Goal: Task Accomplishment & Management: Manage account settings

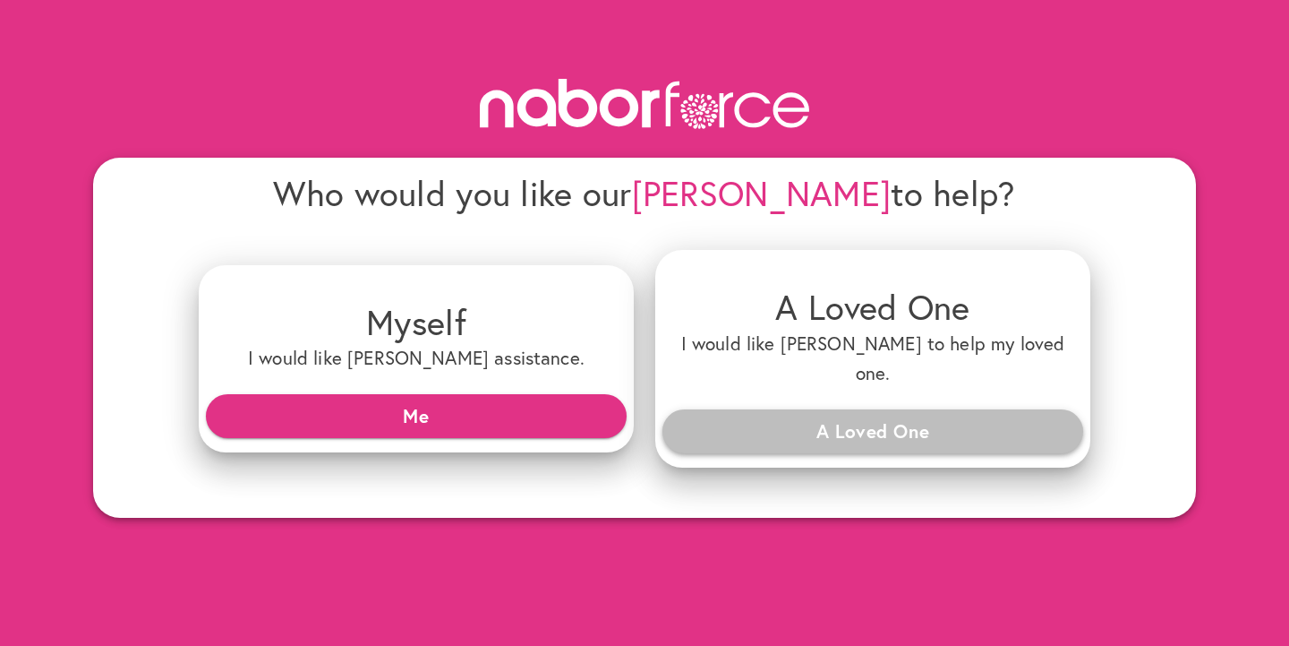
click at [829, 415] on span "A Loved One" at bounding box center [873, 431] width 392 height 32
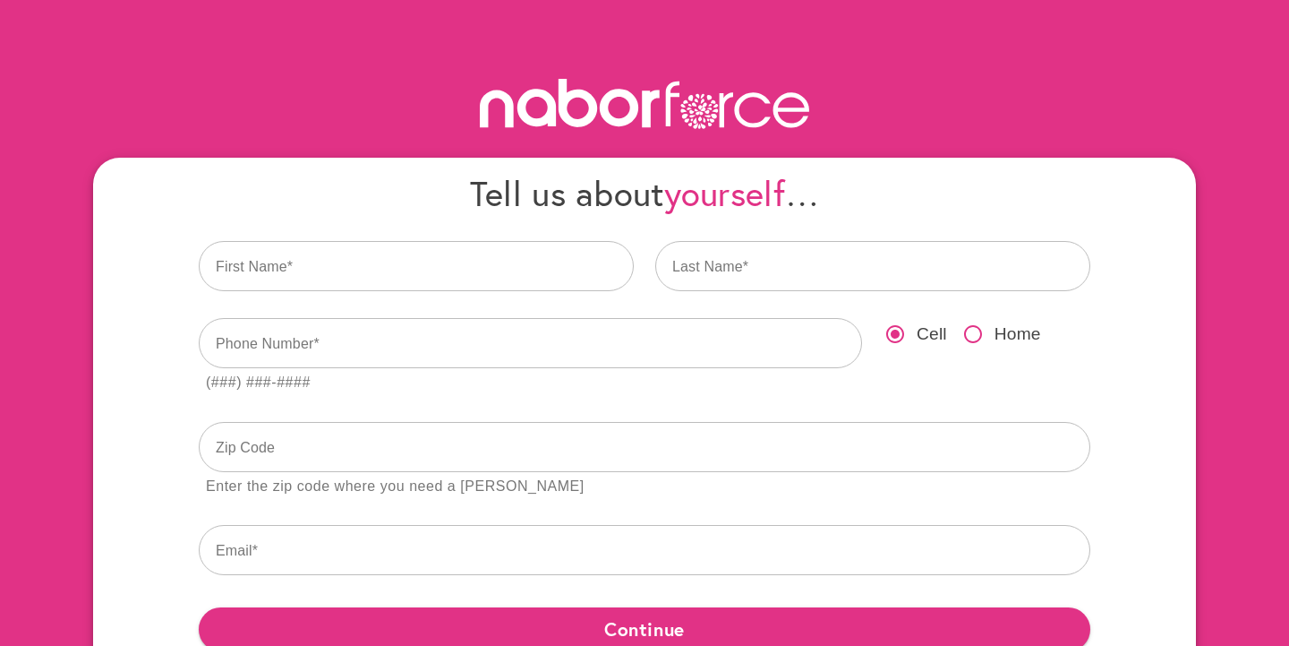
drag, startPoint x: 453, startPoint y: 217, endPoint x: 575, endPoint y: 215, distance: 121.8
click at [575, 215] on div "Tell us about yourself …" at bounding box center [644, 193] width 913 height 64
click at [569, 214] on h4 "Tell us about yourself …" at bounding box center [645, 193] width 892 height 42
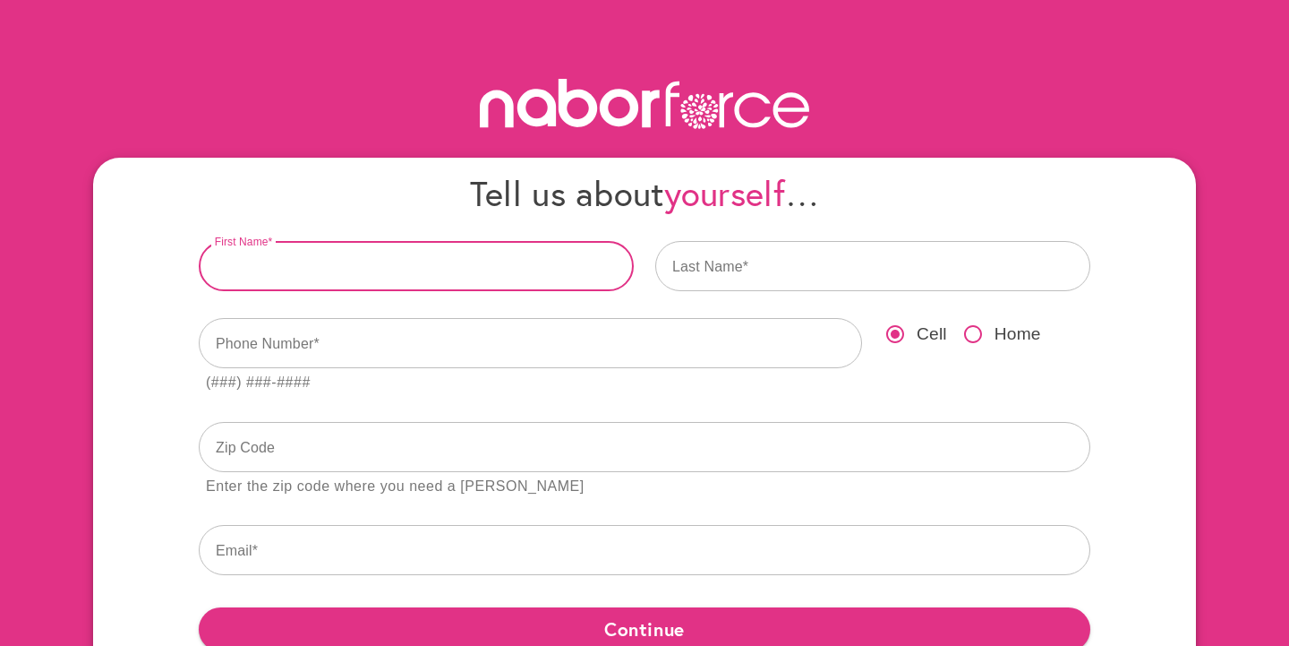
click at [431, 281] on input "text" at bounding box center [416, 266] width 435 height 50
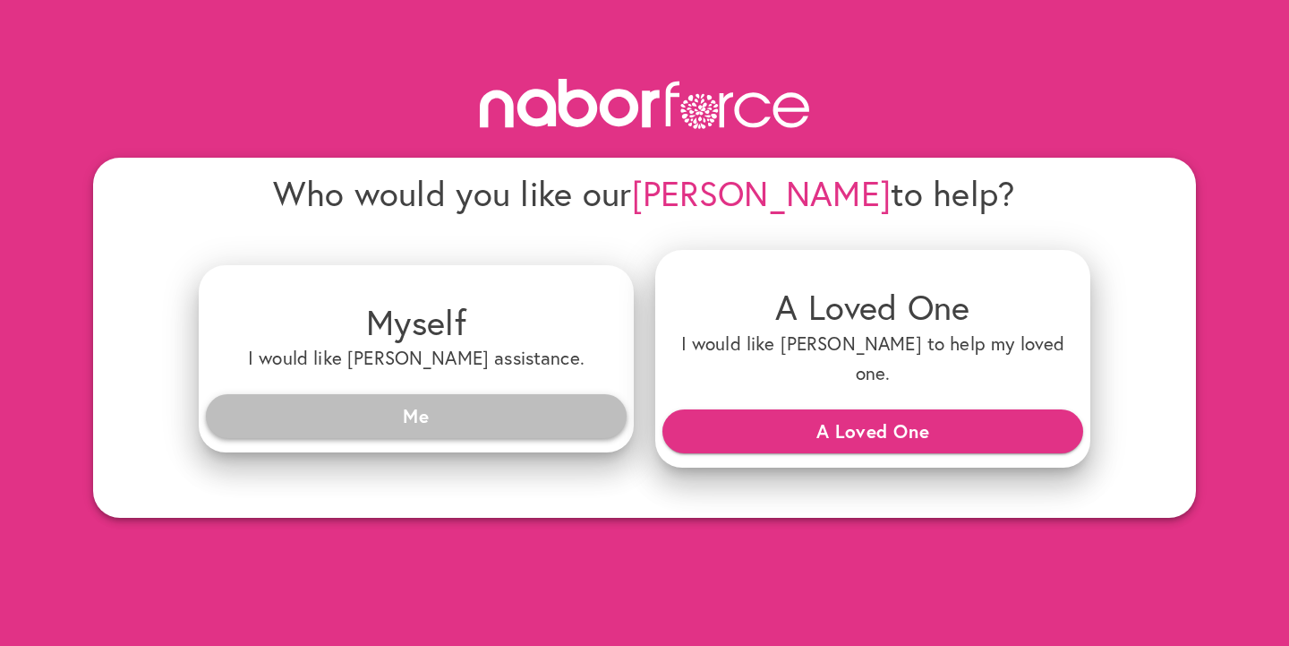
click at [455, 399] on span "Me" at bounding box center [416, 415] width 392 height 32
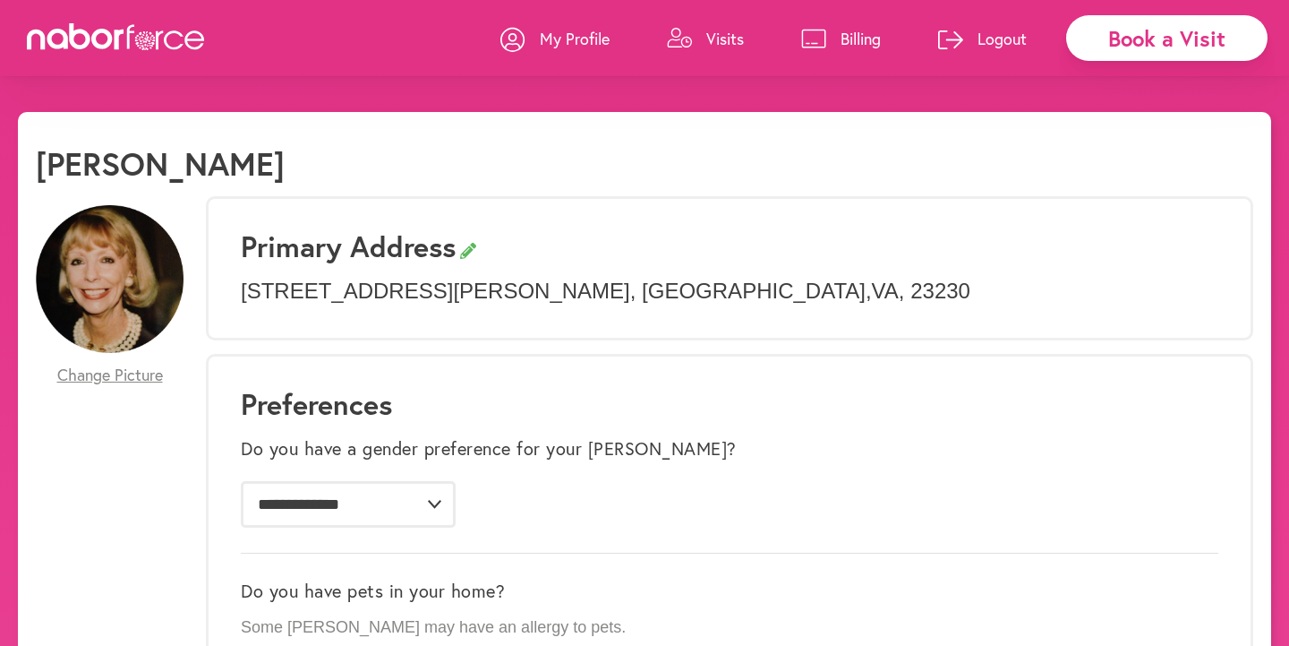
click at [682, 33] on icon at bounding box center [679, 38] width 25 height 21
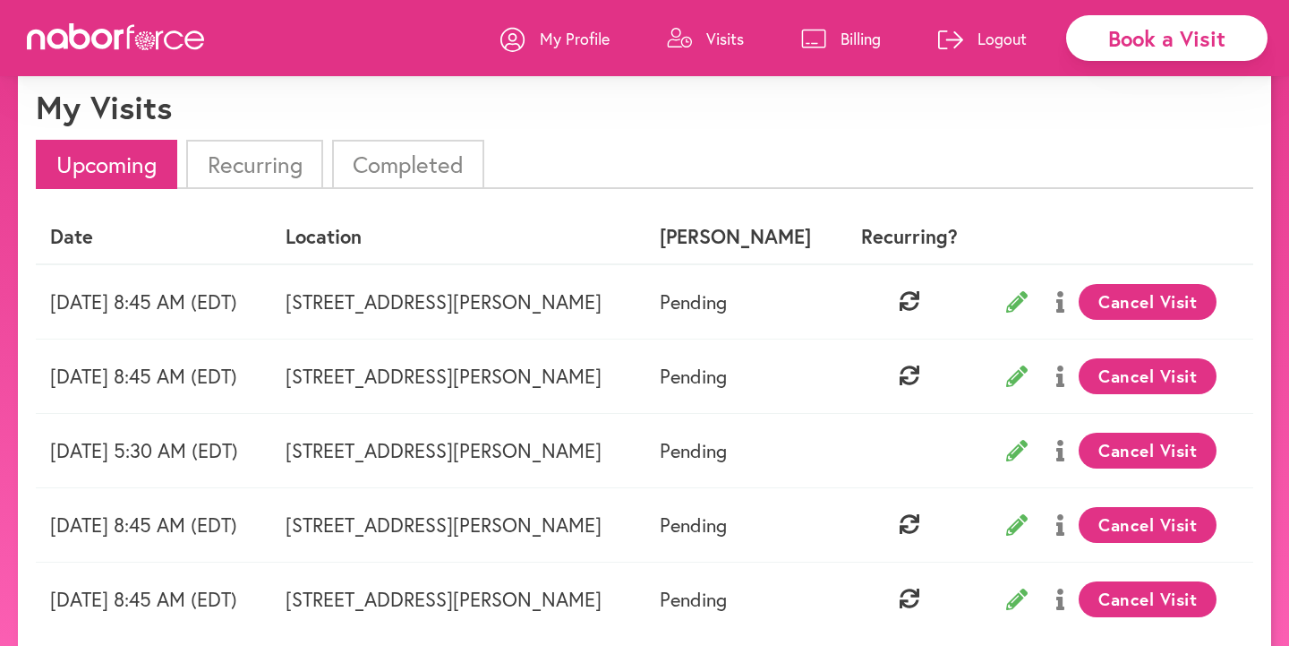
scroll to position [34, 0]
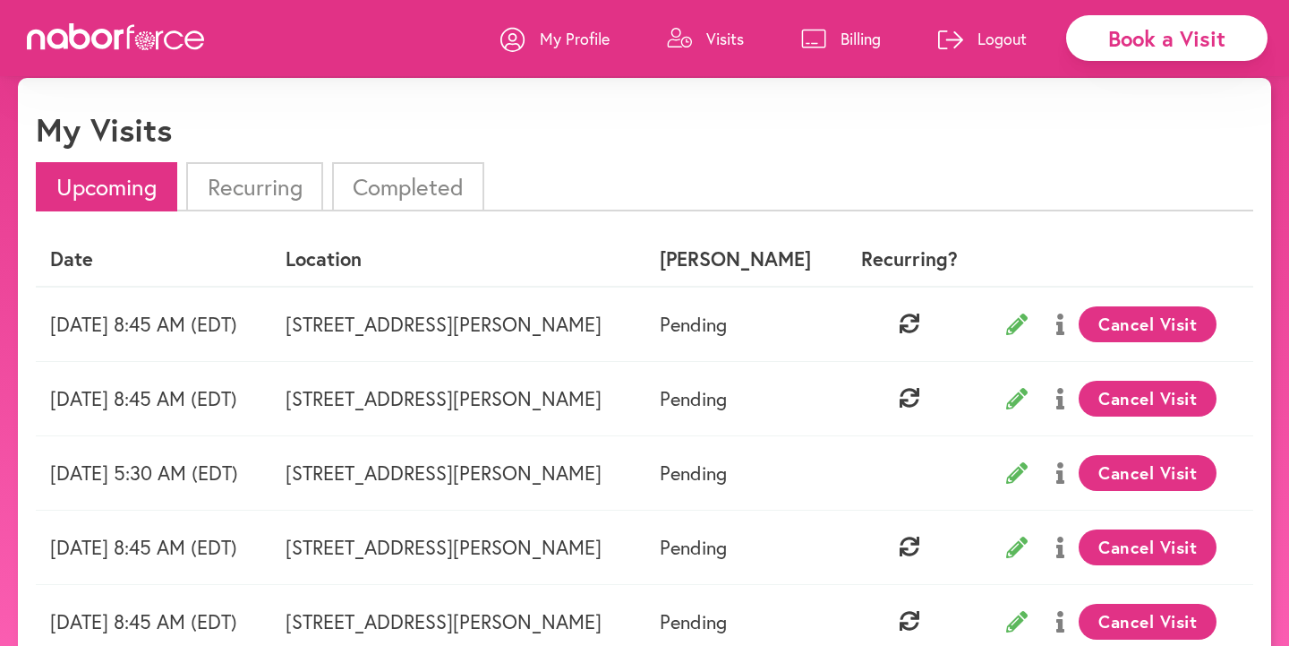
drag, startPoint x: 272, startPoint y: 191, endPoint x: 300, endPoint y: 191, distance: 27.8
click at [272, 191] on li "Recurring" at bounding box center [254, 186] width 136 height 49
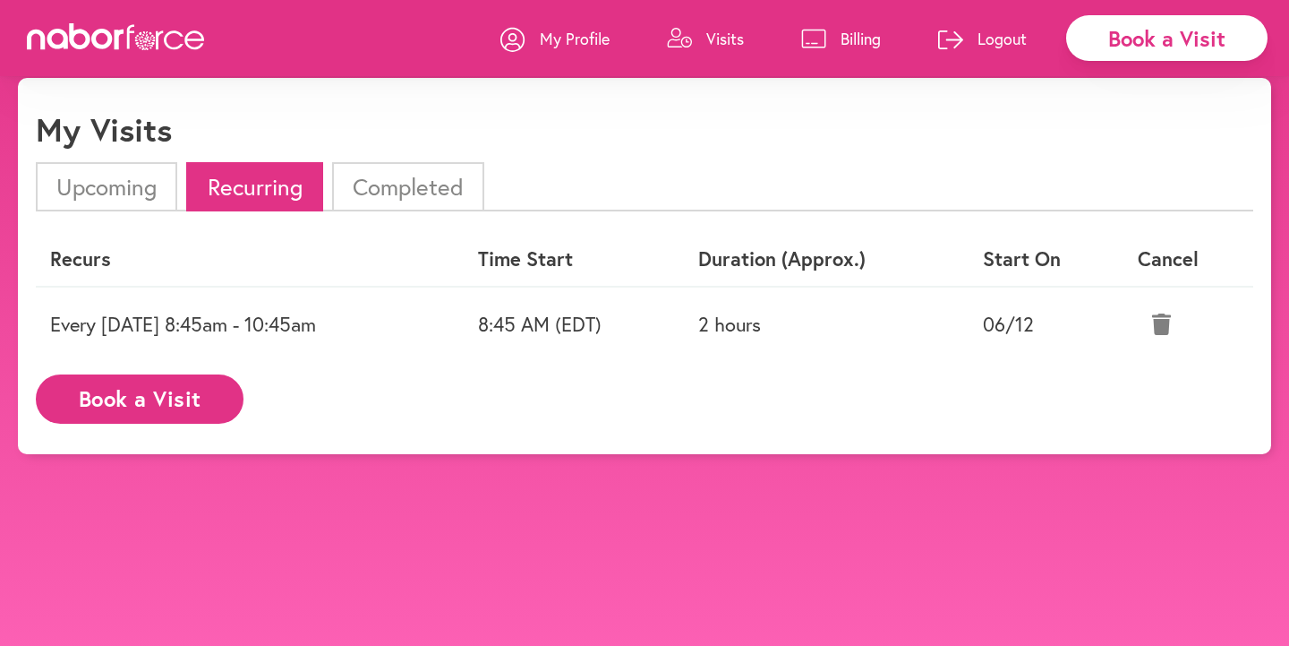
click at [138, 190] on li "Upcoming" at bounding box center [106, 186] width 141 height 49
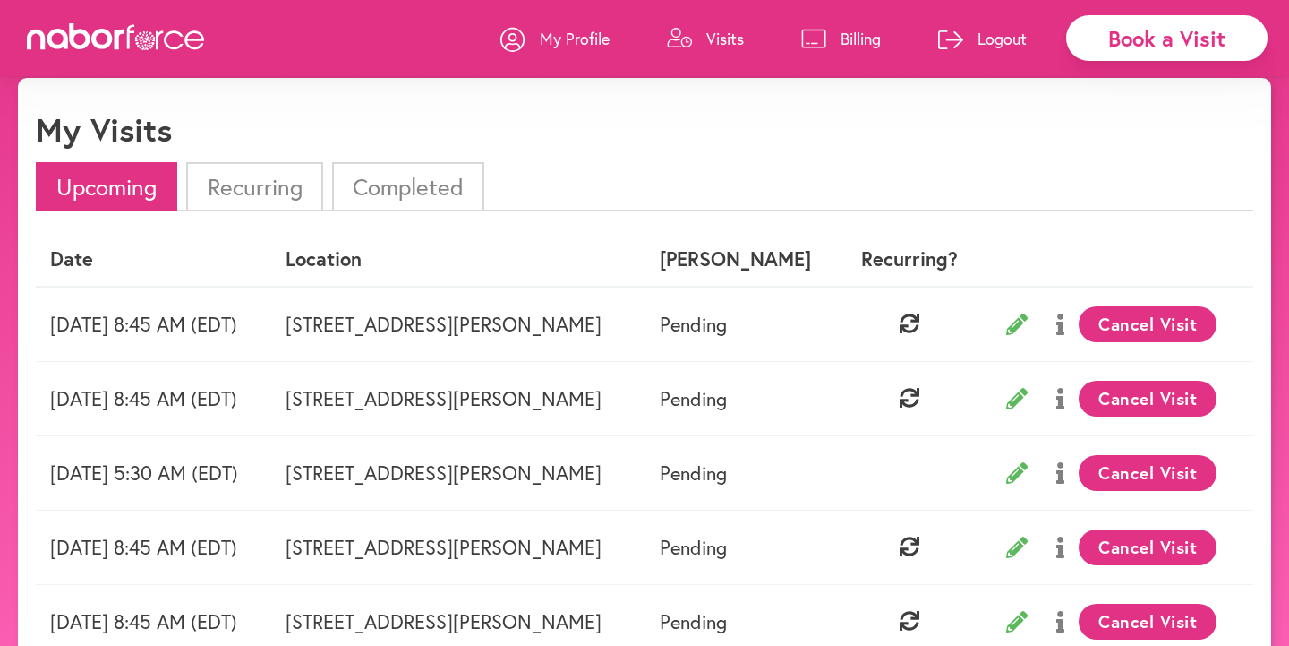
click at [1028, 330] on icon at bounding box center [1016, 323] width 21 height 21
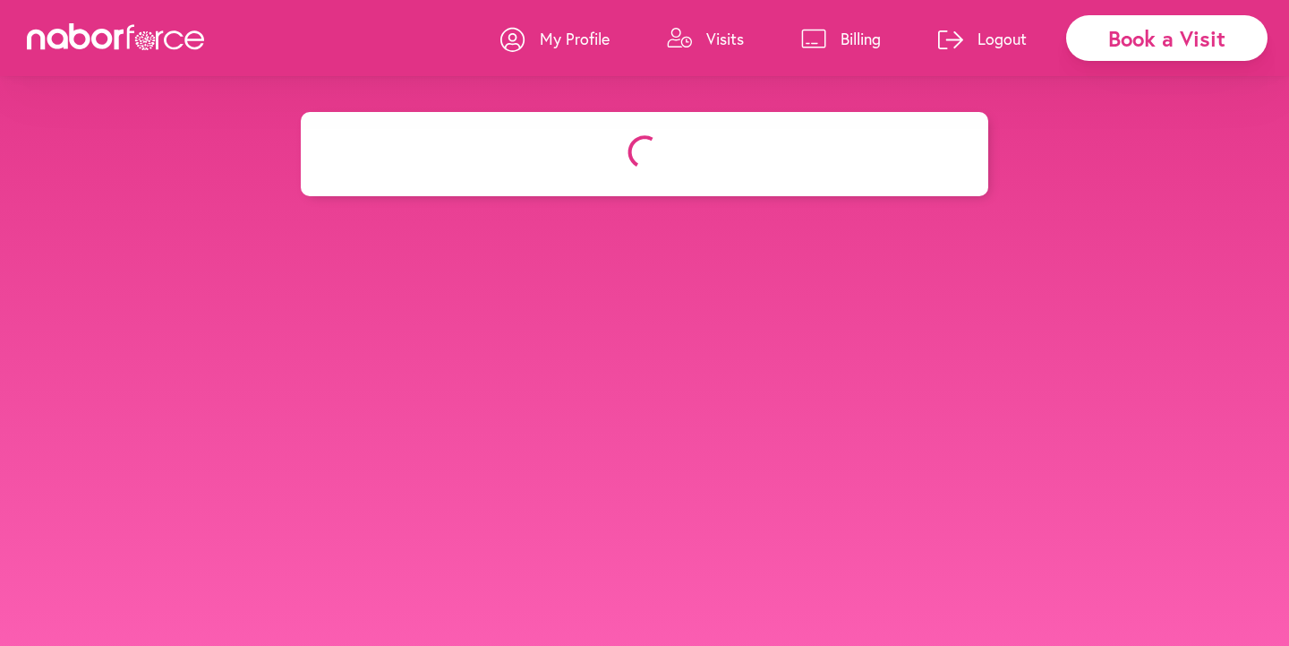
select select "*******"
select select "***"
select select "*"
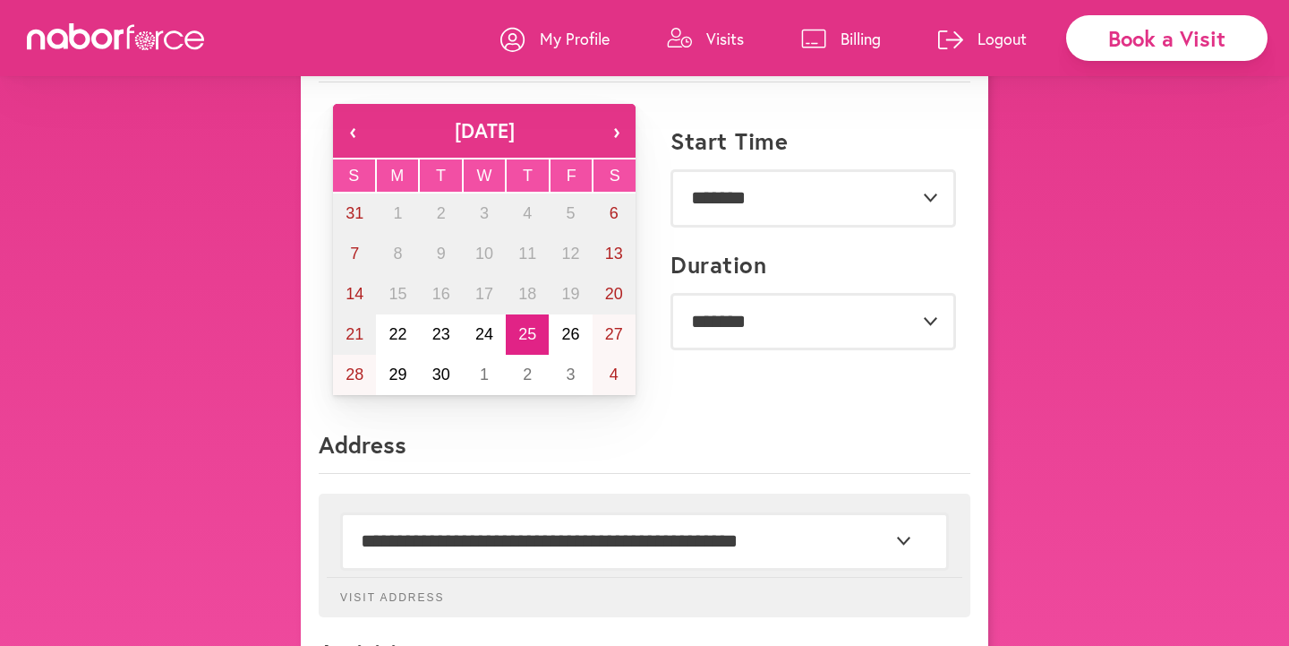
scroll to position [319, 0]
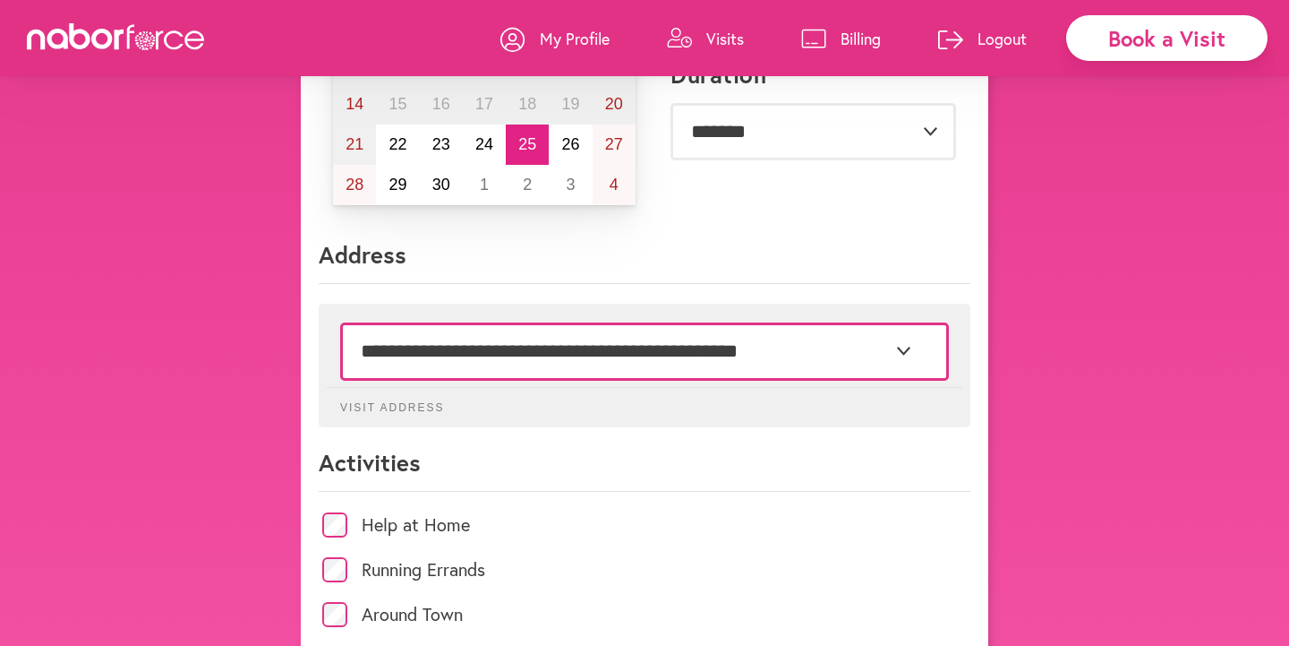
click at [462, 347] on select "**********" at bounding box center [644, 350] width 609 height 57
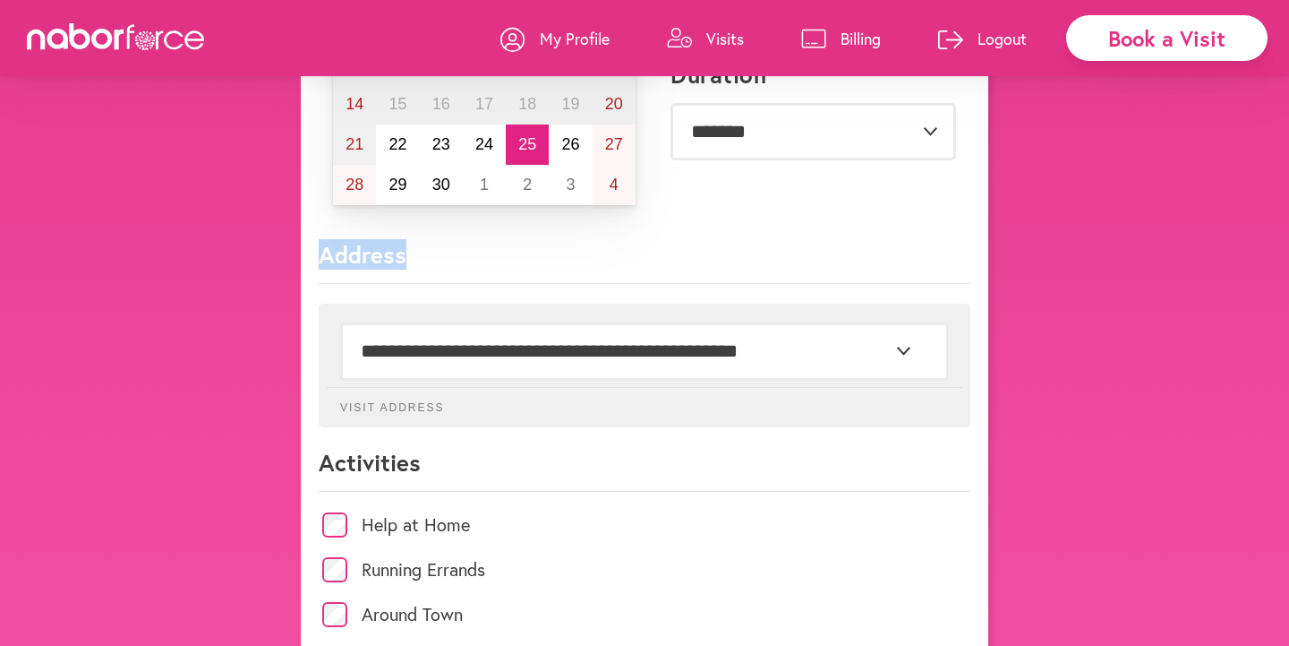
drag, startPoint x: 427, startPoint y: 247, endPoint x: 315, endPoint y: 247, distance: 111.9
click at [313, 247] on div "**********" at bounding box center [645, 600] width 688 height 1614
click at [375, 256] on p "Address" at bounding box center [645, 261] width 652 height 45
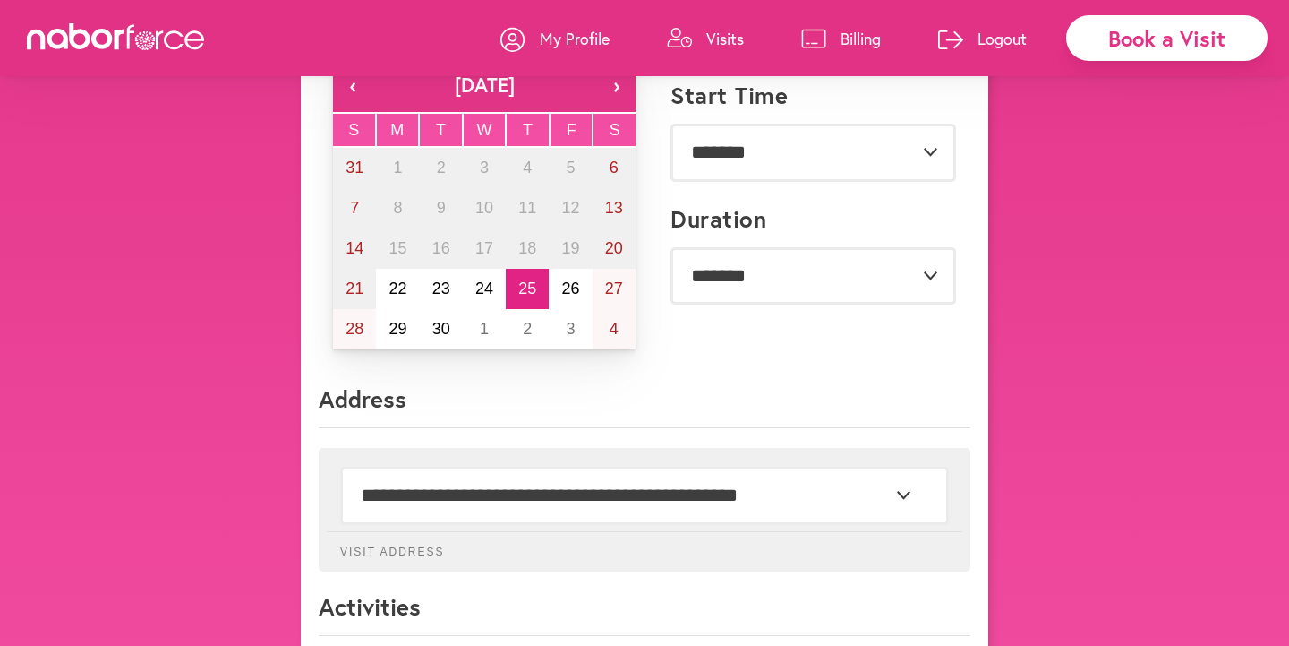
scroll to position [0, 0]
